Goal: Navigation & Orientation: Find specific page/section

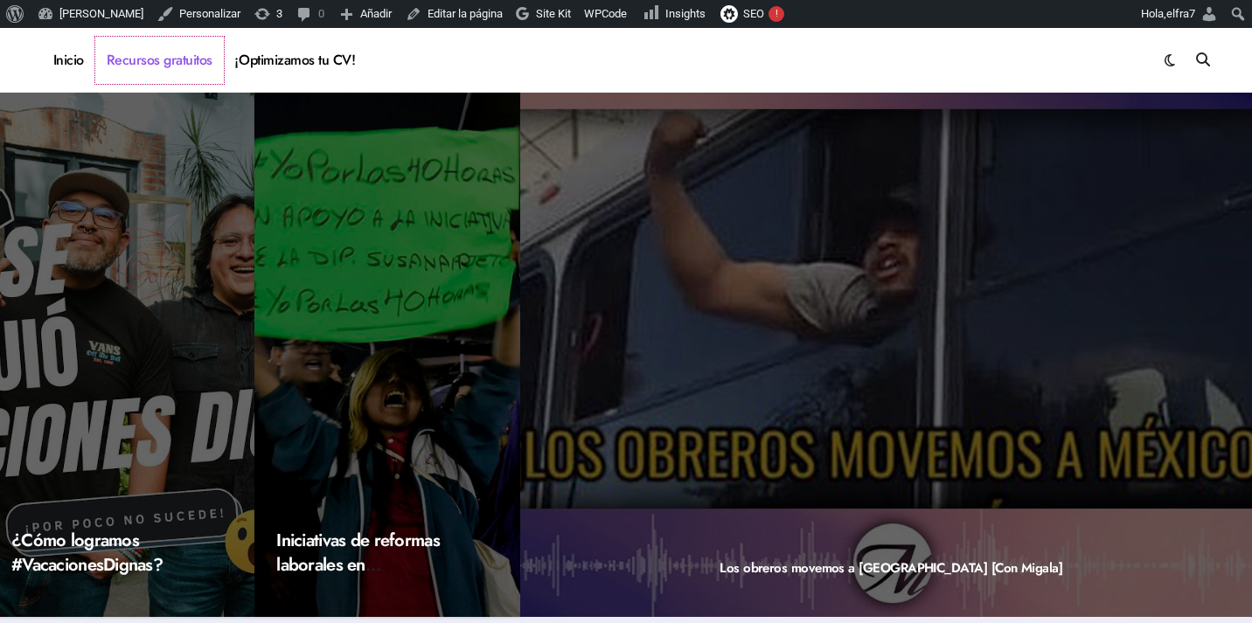
click at [198, 66] on link "Recursos gratuitos" at bounding box center [159, 60] width 129 height 47
click at [292, 54] on link "¡Optimizamos tu CV!" at bounding box center [295, 60] width 143 height 47
